Goal: Task Accomplishment & Management: Manage account settings

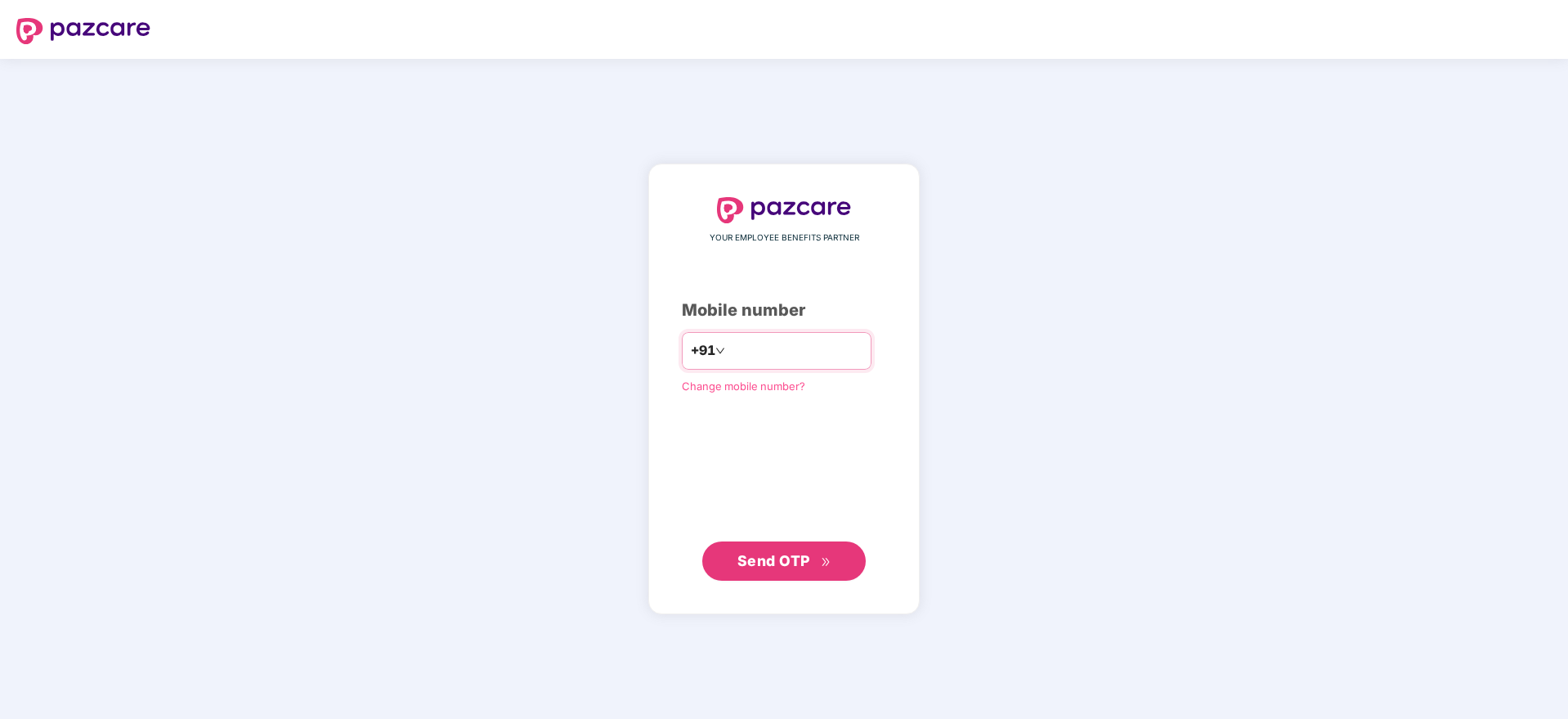
paste input "**********"
type input "**********"
click at [793, 549] on span "Send OTP" at bounding box center [784, 560] width 94 height 23
